Goal: Transaction & Acquisition: Download file/media

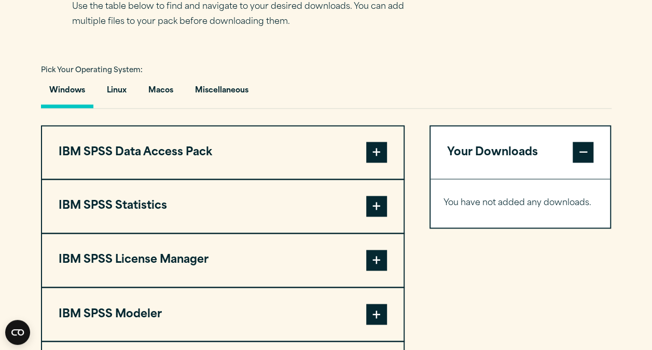
scroll to position [711, 0]
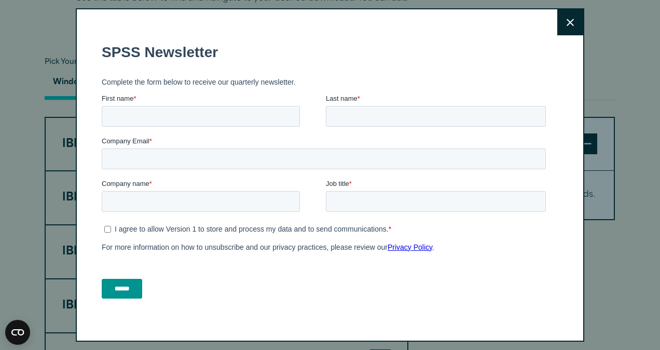
drag, startPoint x: 657, startPoint y: 190, endPoint x: 586, endPoint y: 91, distance: 122.0
click at [586, 91] on html "Consent Details [#IABV2SETTINGS#] About This website uses cookies We use cookie…" at bounding box center [330, 50] width 660 height 1523
click at [560, 28] on button "Close" at bounding box center [570, 22] width 26 height 26
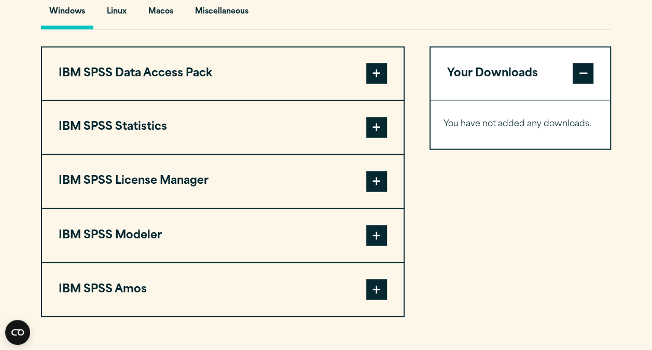
scroll to position [790, 0]
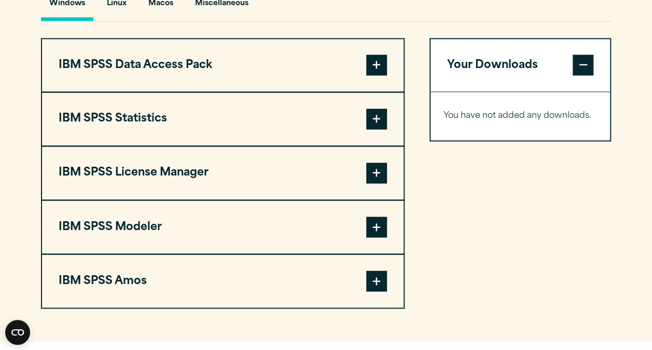
click at [381, 129] on span at bounding box center [376, 118] width 21 height 21
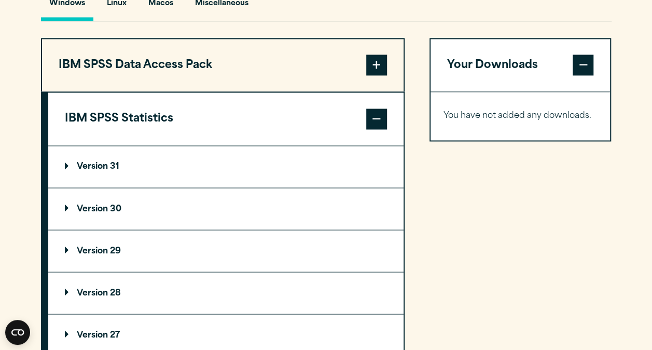
click at [94, 213] on p "Version 30" at bounding box center [93, 208] width 57 height 8
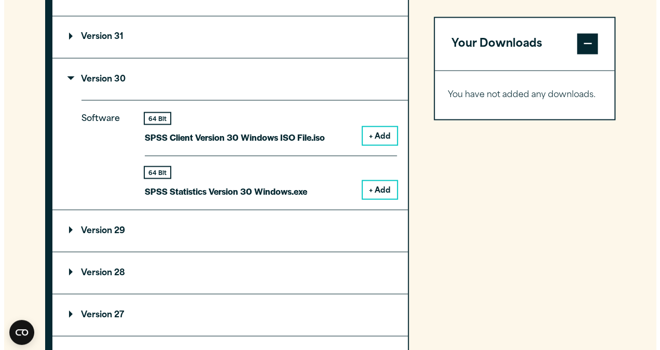
scroll to position [913, 0]
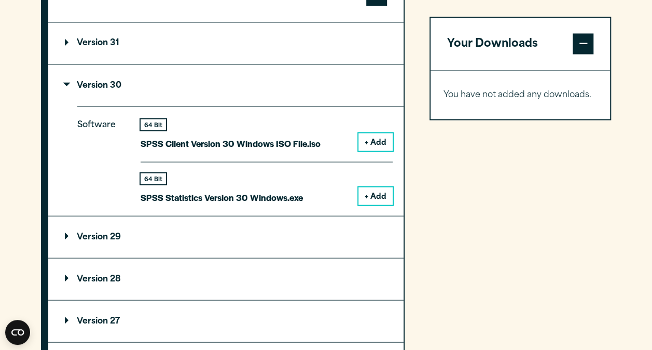
click at [371, 204] on button "+ Add" at bounding box center [376, 196] width 34 height 18
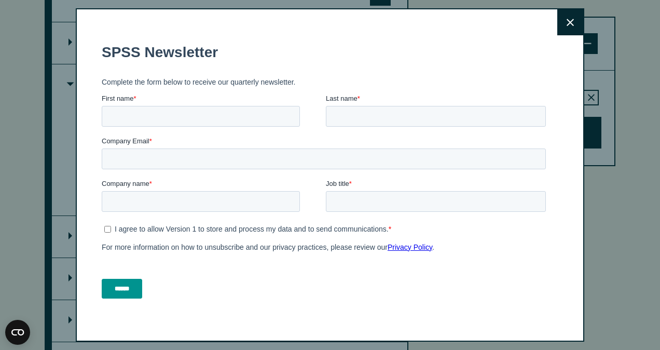
click at [568, 20] on button "Close" at bounding box center [570, 22] width 26 height 26
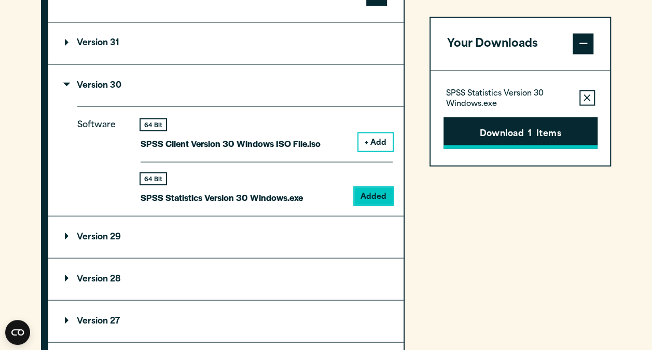
click at [545, 136] on button "Download 1 Items" at bounding box center [521, 133] width 154 height 32
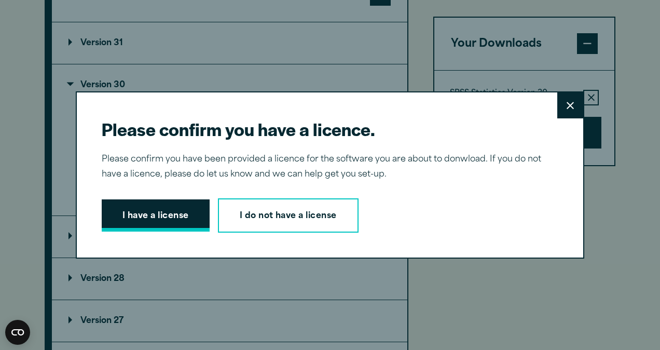
click at [185, 208] on button "I have a license" at bounding box center [156, 215] width 108 height 32
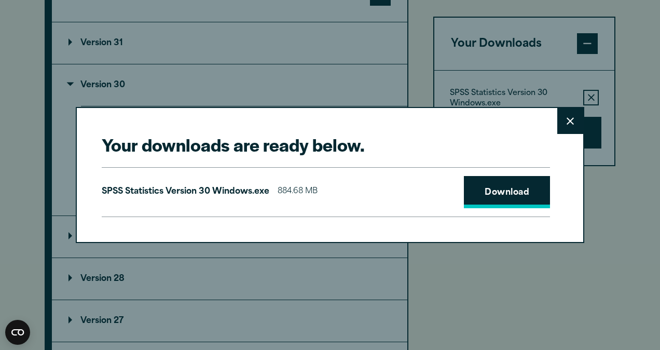
click at [500, 191] on link "Download" at bounding box center [507, 192] width 86 height 32
click at [506, 190] on link "Download" at bounding box center [507, 192] width 86 height 32
